Goal: Information Seeking & Learning: Learn about a topic

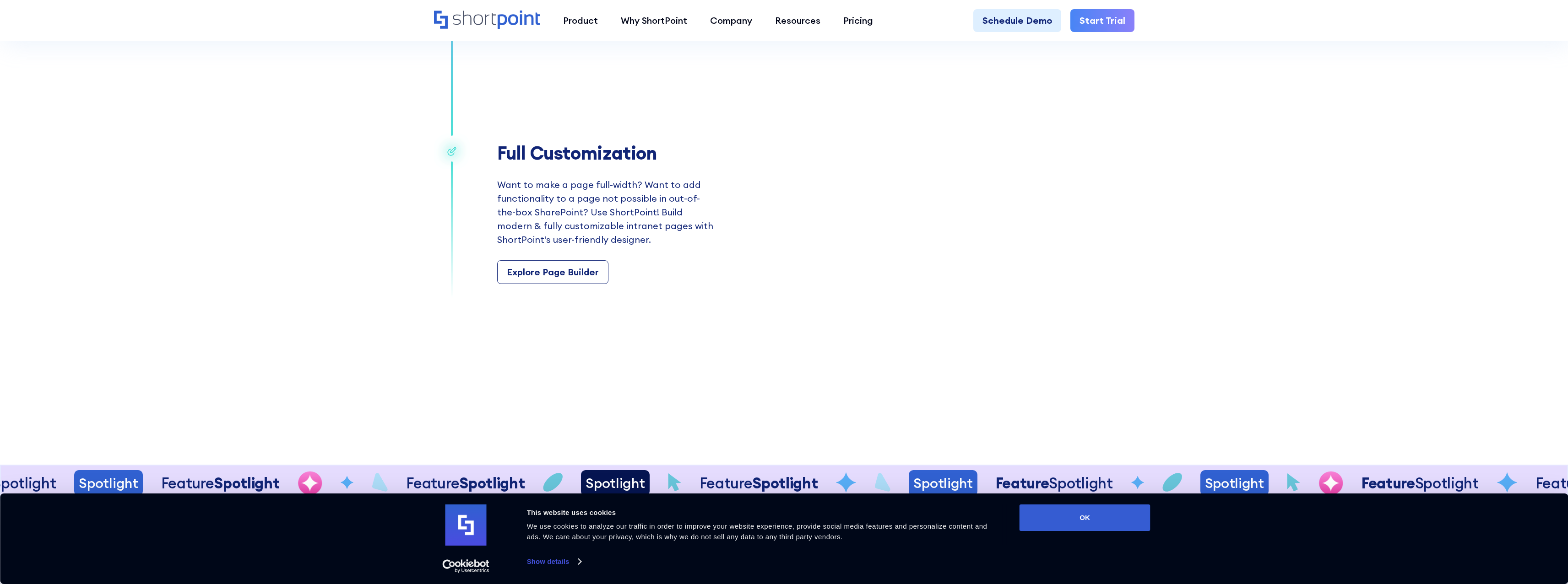
scroll to position [1830, 0]
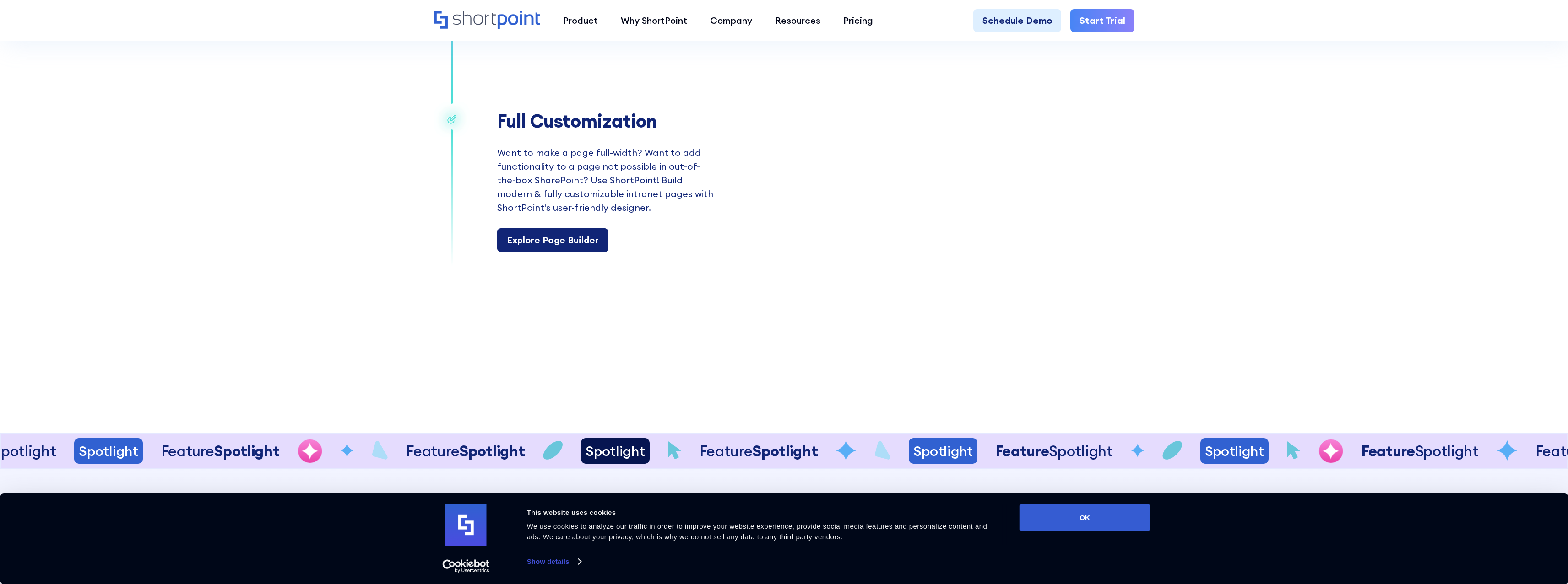
click at [559, 243] on div "Explore Page Builder" at bounding box center [553, 240] width 92 height 14
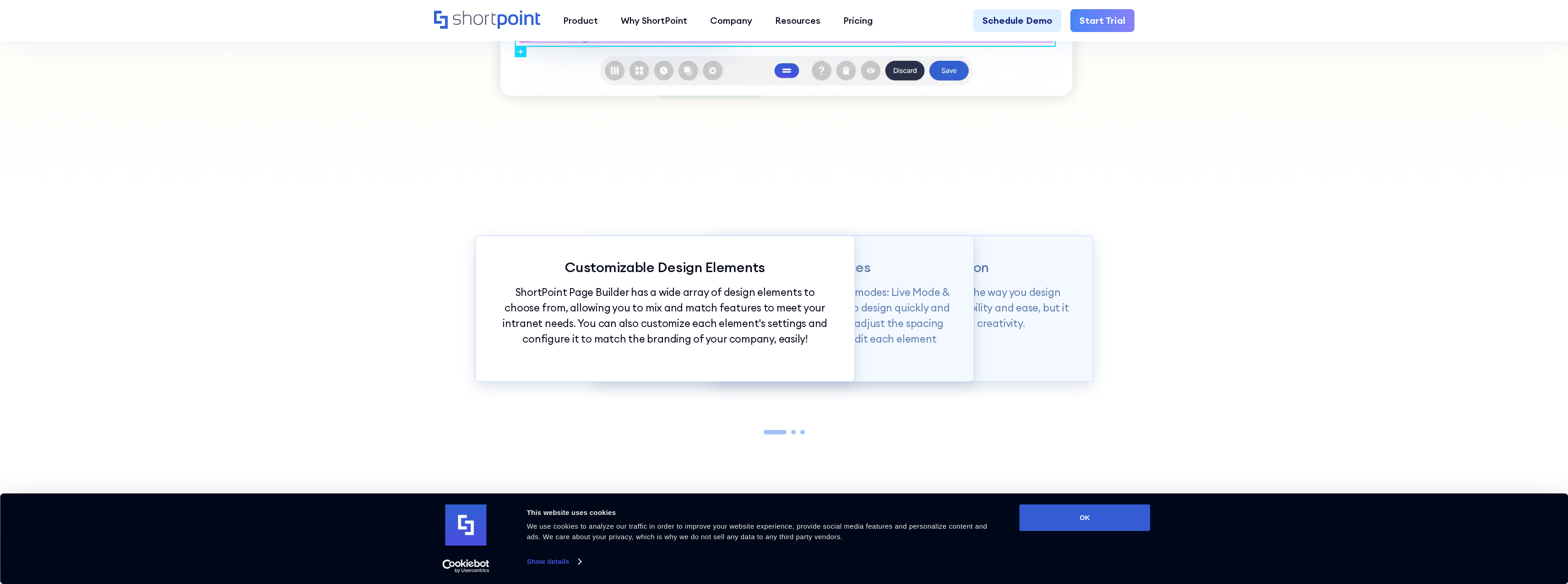
scroll to position [1144, 0]
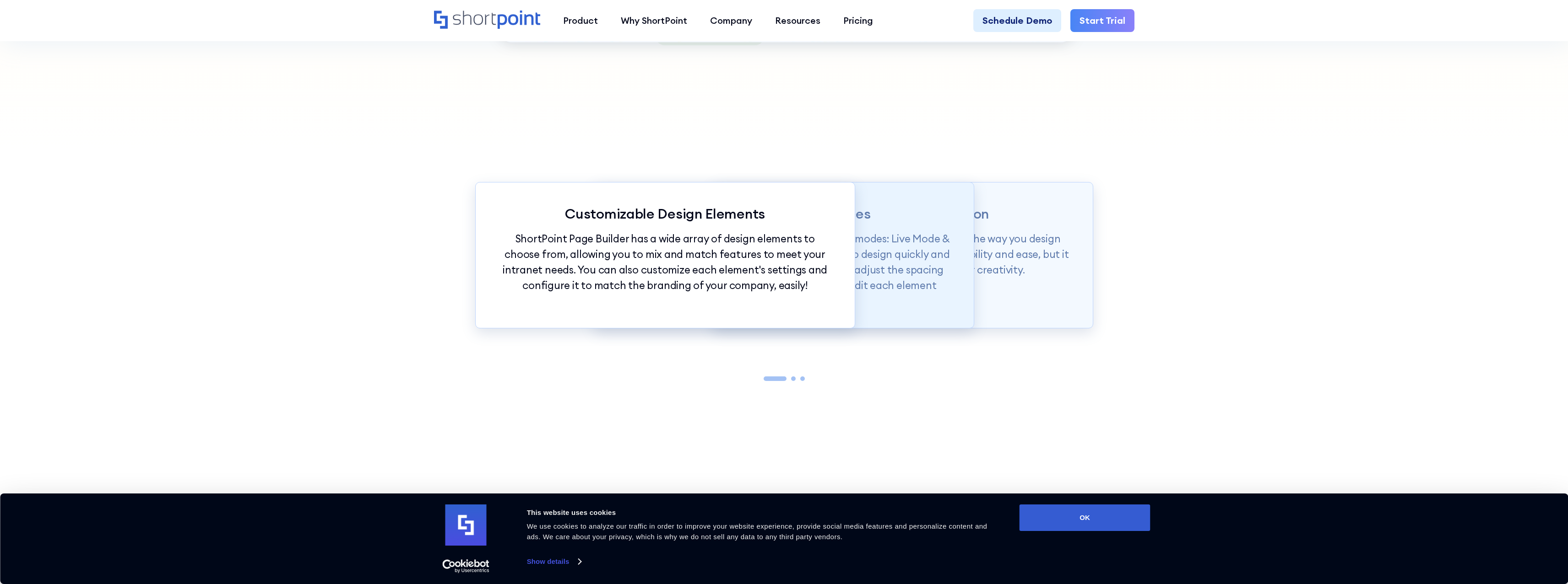
click at [873, 273] on p "Page builder allows users to design in two flexible modes: Live Mode & Grid Mod…" at bounding box center [784, 269] width 334 height 77
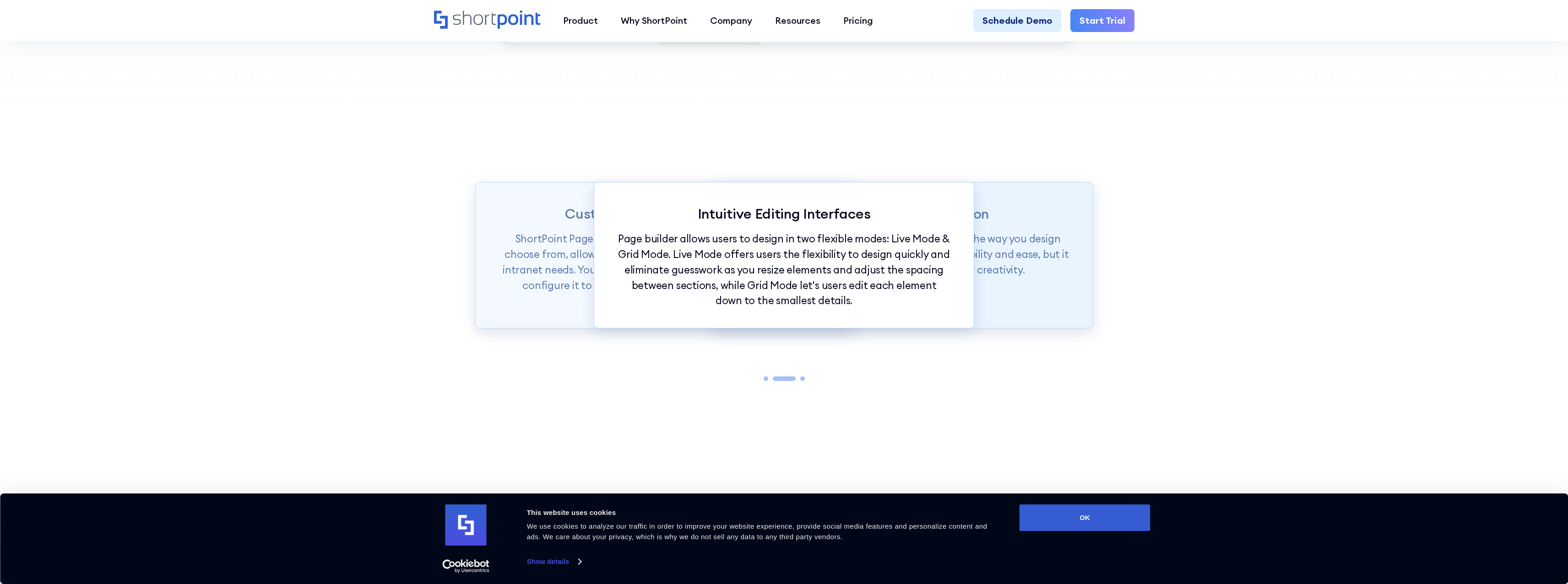
click at [1052, 275] on p "ShortPoint Page Builder is truly revolutionizing the way you design your Intran…" at bounding box center [903, 254] width 334 height 46
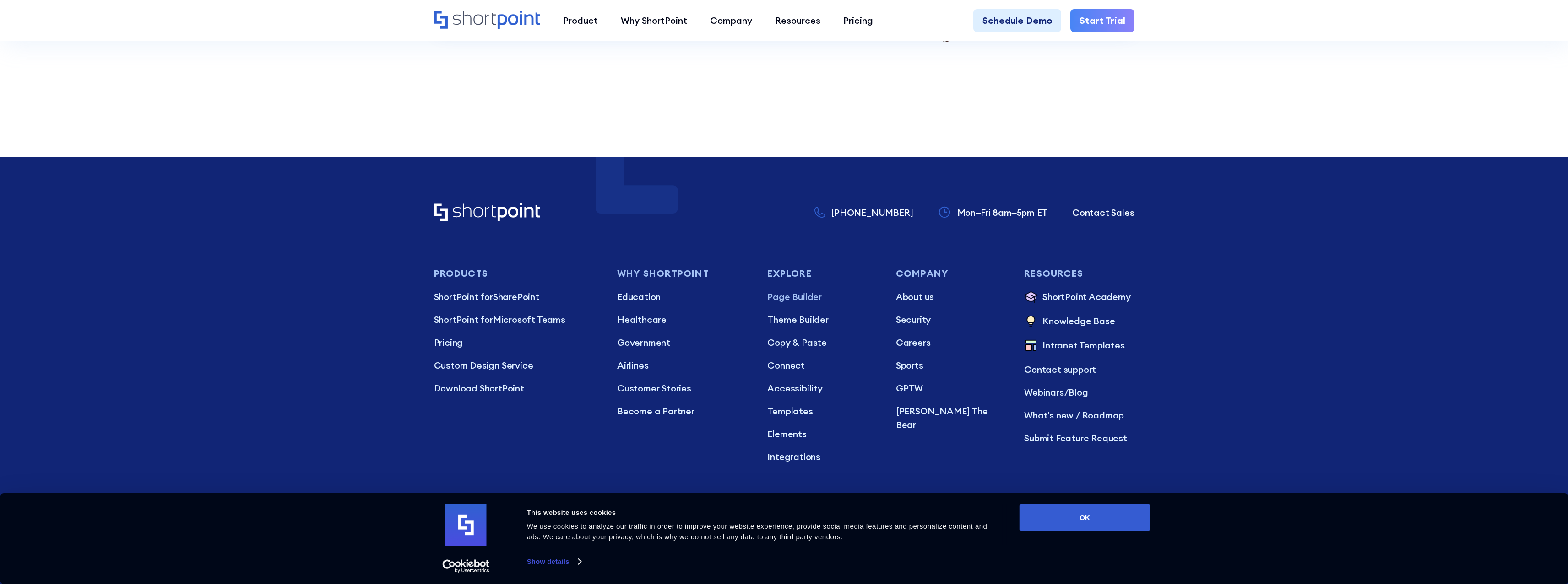
scroll to position [6131, 0]
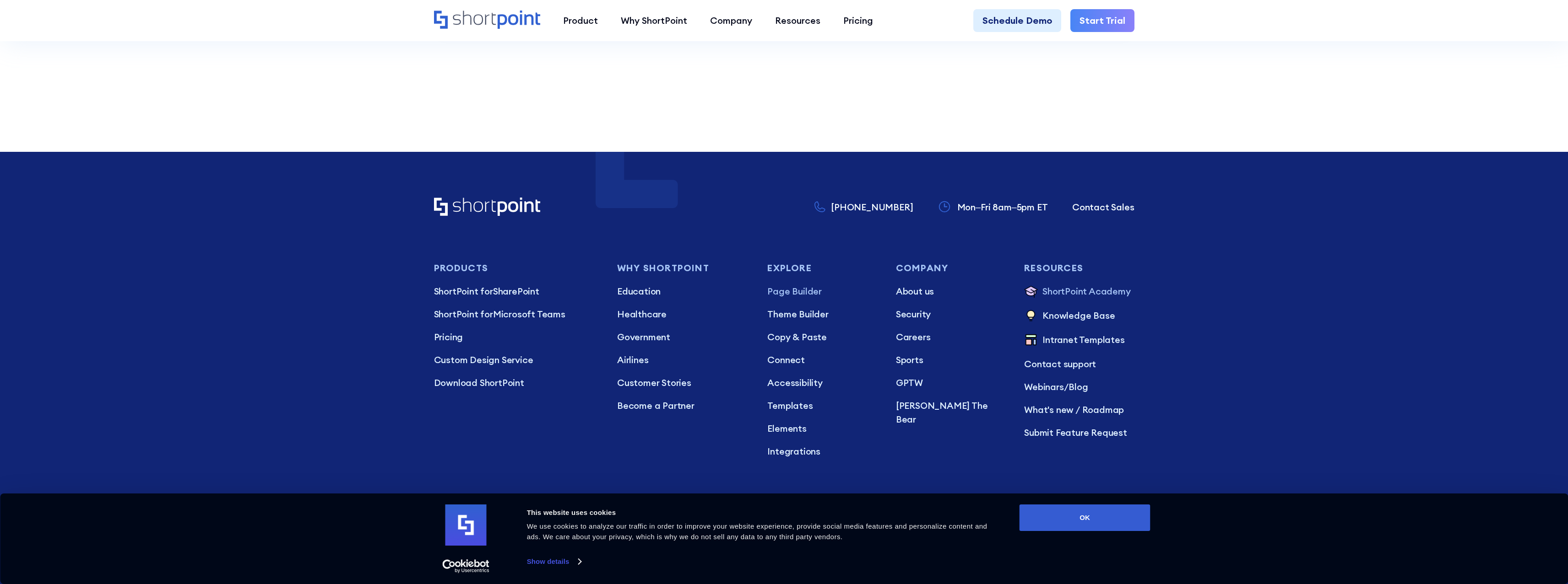
click at [1087, 285] on p "ShortPoint Academy" at bounding box center [1087, 292] width 88 height 15
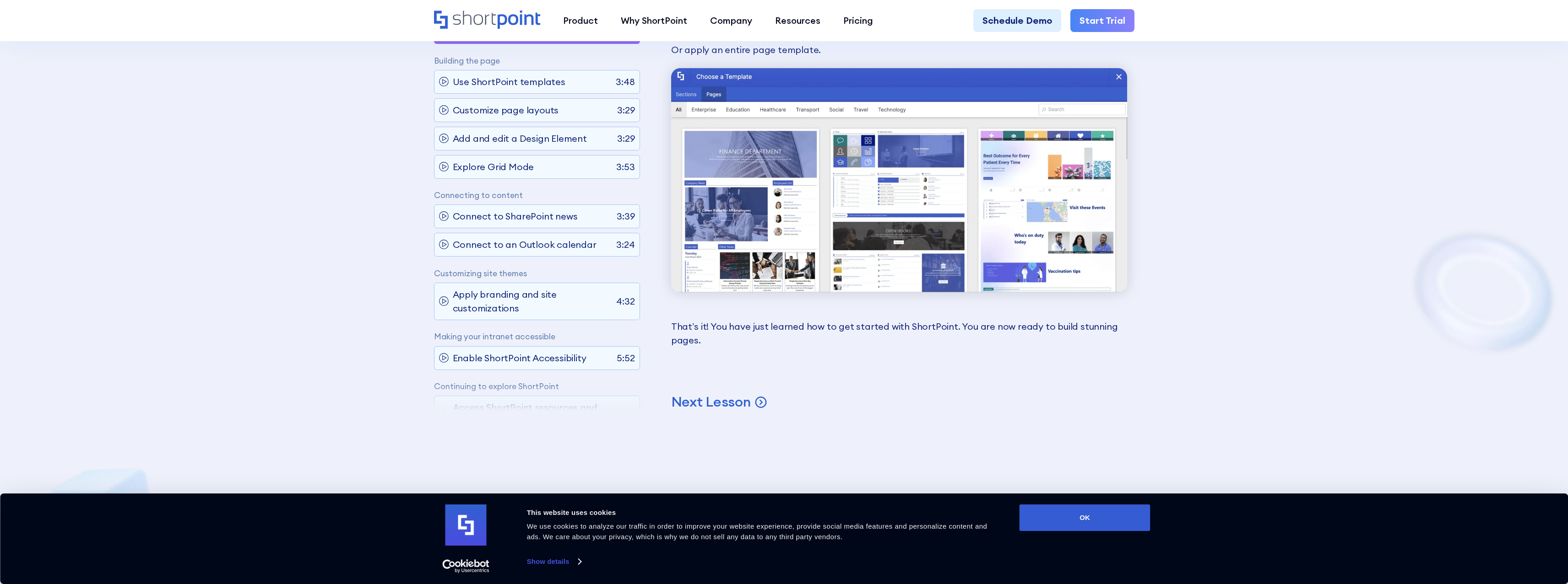
scroll to position [3706, 0]
click at [701, 394] on p "Next Lesson" at bounding box center [711, 403] width 80 height 18
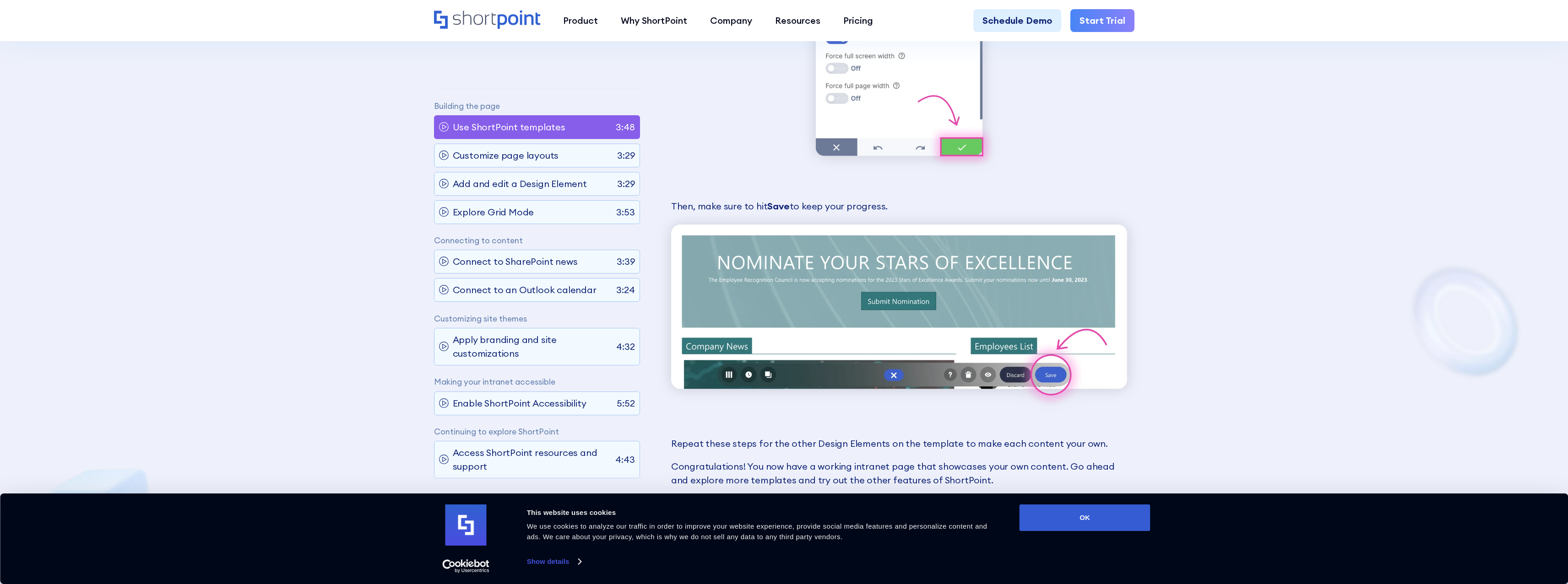
scroll to position [7114, 0]
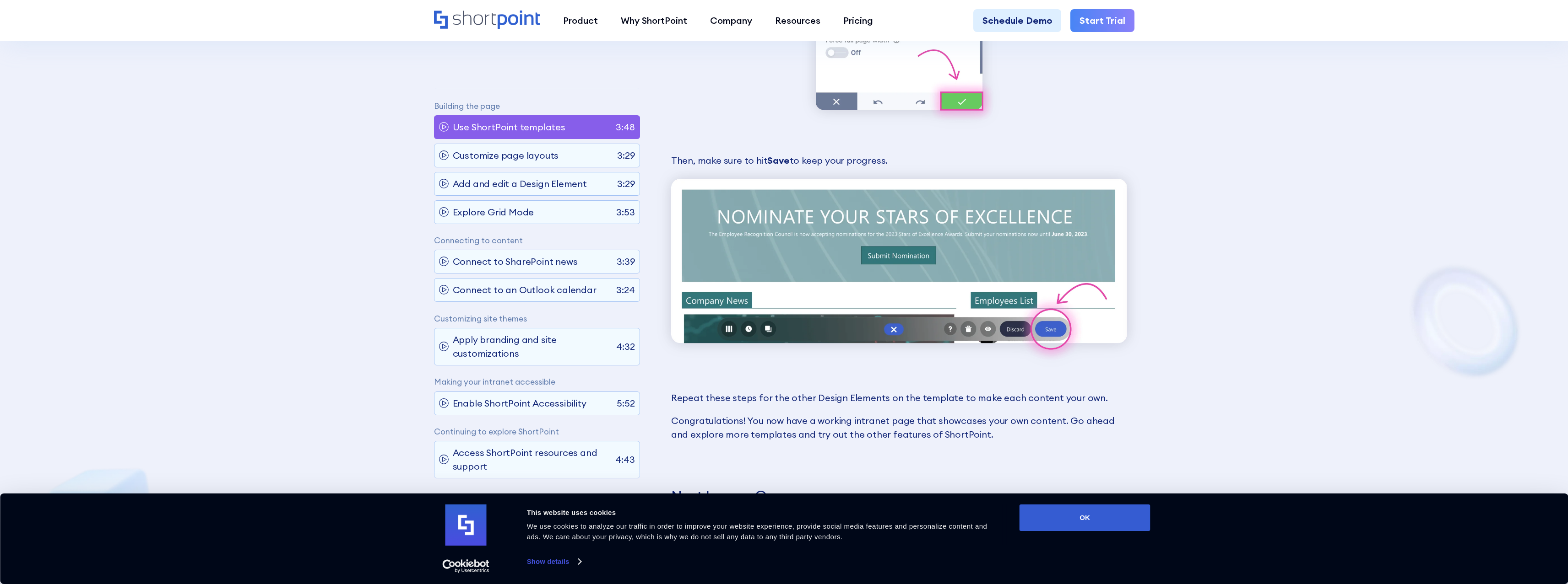
click at [733, 487] on p "Next Lesson" at bounding box center [711, 496] width 80 height 18
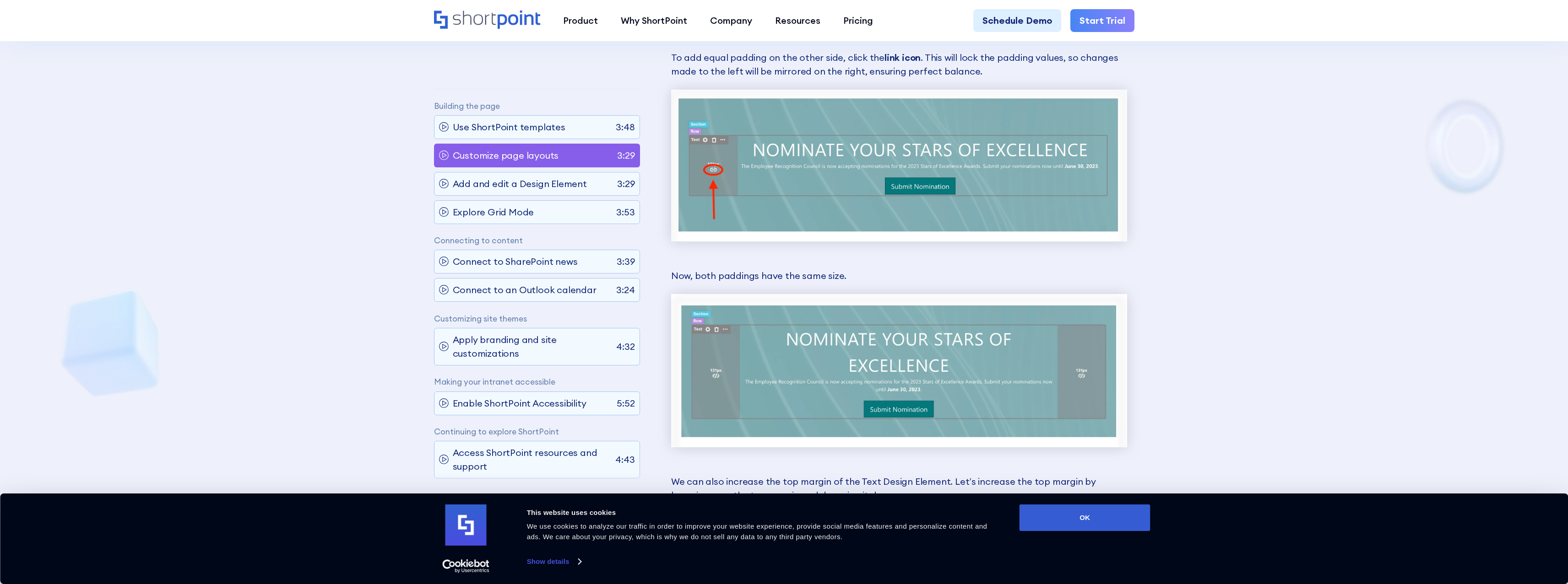
scroll to position [2768, 0]
